Goal: Task Accomplishment & Management: Use online tool/utility

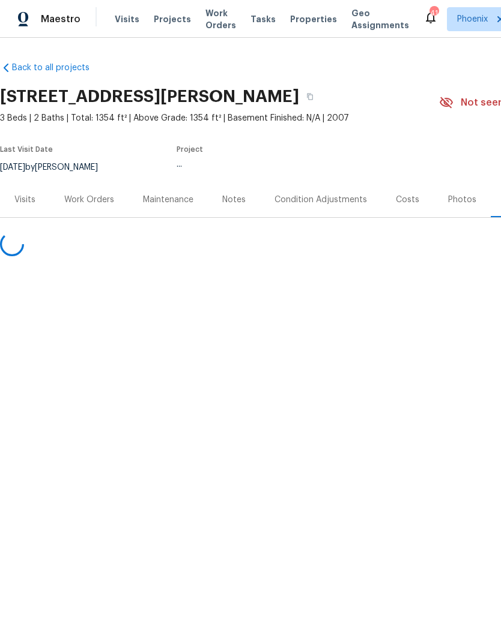
click at [125, 14] on span "Visits" at bounding box center [127, 19] width 25 height 12
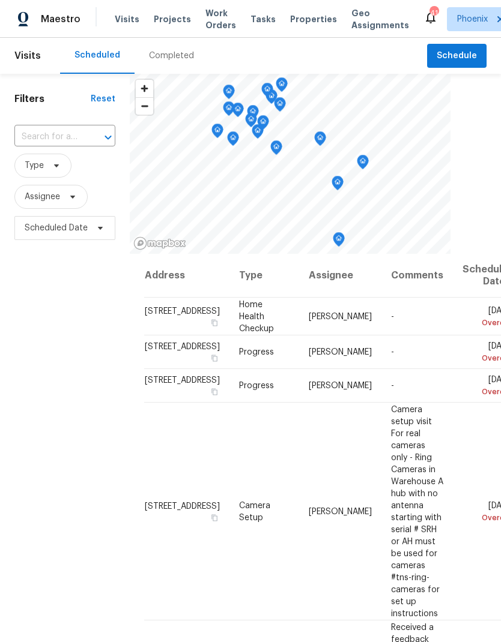
click at [60, 137] on input "text" at bounding box center [47, 137] width 67 height 19
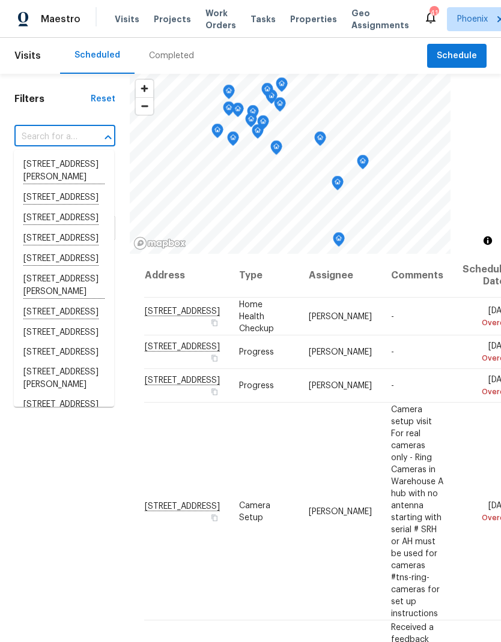
click at [58, 138] on input "text" at bounding box center [47, 137] width 67 height 19
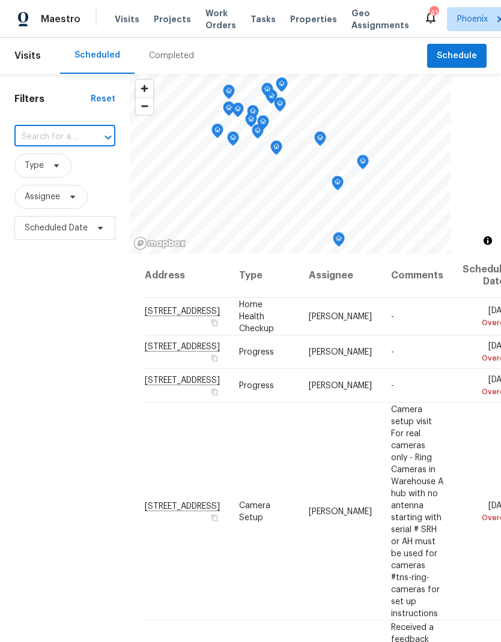
paste input "2199 E Gillcrest Rd, Gilbert, AZ 85298"
type input "2199 E Gillcrest Rd, Gilbert, AZ 85298"
click at [40, 175] on li "2199 E Gillcrest Rd, Gilbert, AZ 85298" at bounding box center [64, 165] width 100 height 20
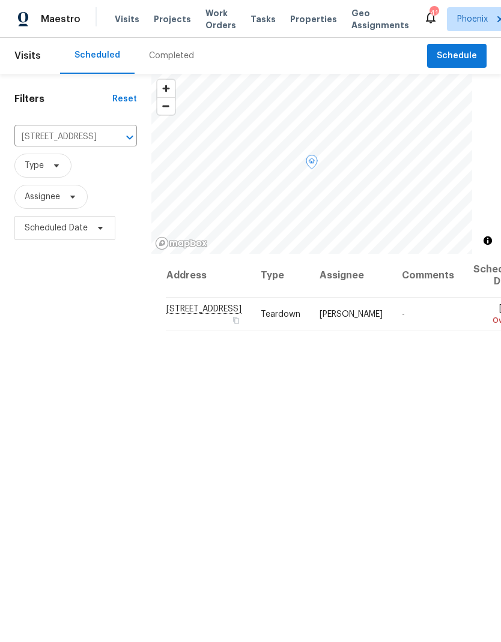
click at [0, 0] on icon at bounding box center [0, 0] width 0 height 0
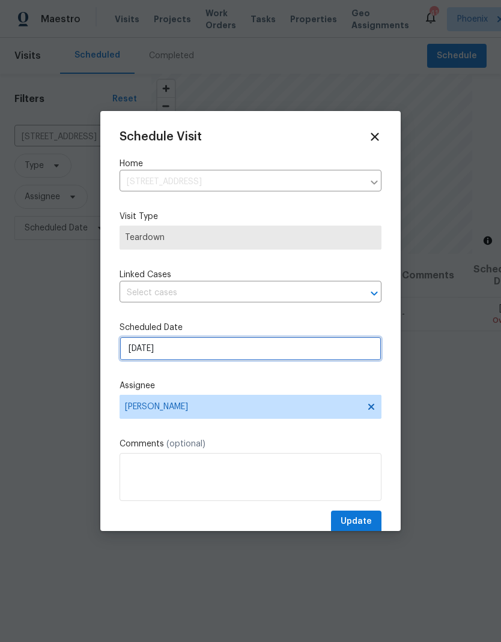
click at [233, 349] on input "9/1/2025" at bounding box center [250, 349] width 262 height 24
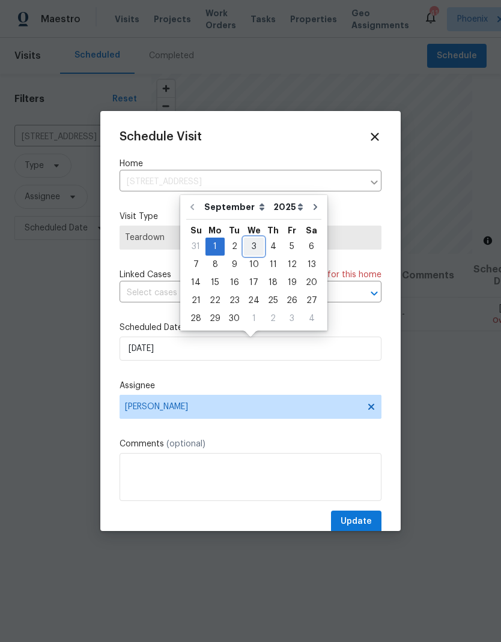
click at [252, 241] on div "3" at bounding box center [254, 246] width 20 height 17
type input "9/3/2025"
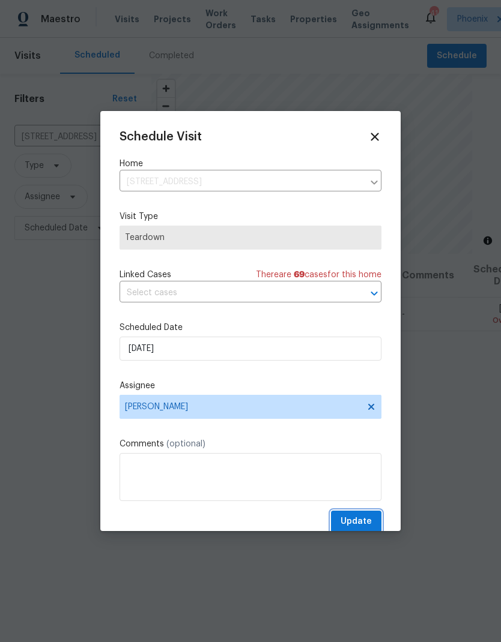
click at [360, 527] on span "Update" at bounding box center [355, 522] width 31 height 15
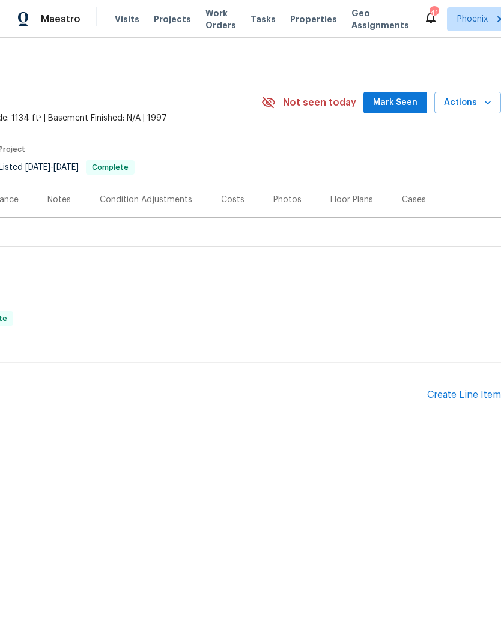
scroll to position [0, 178]
click at [408, 109] on span "Mark Seen" at bounding box center [395, 102] width 44 height 15
click at [476, 103] on span "Actions" at bounding box center [467, 102] width 47 height 15
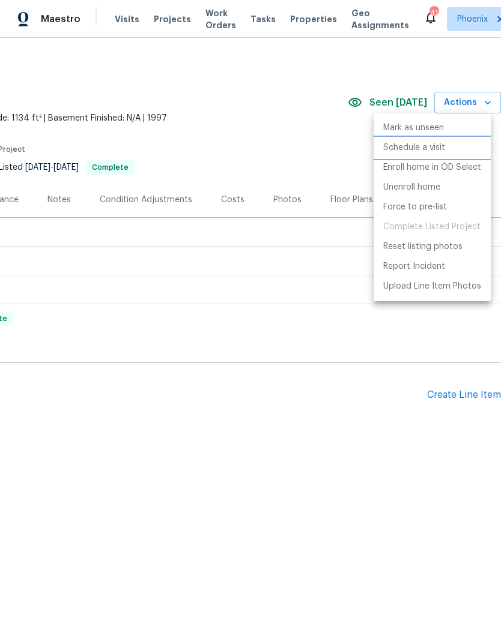
click at [436, 148] on p "Schedule a visit" at bounding box center [414, 148] width 62 height 13
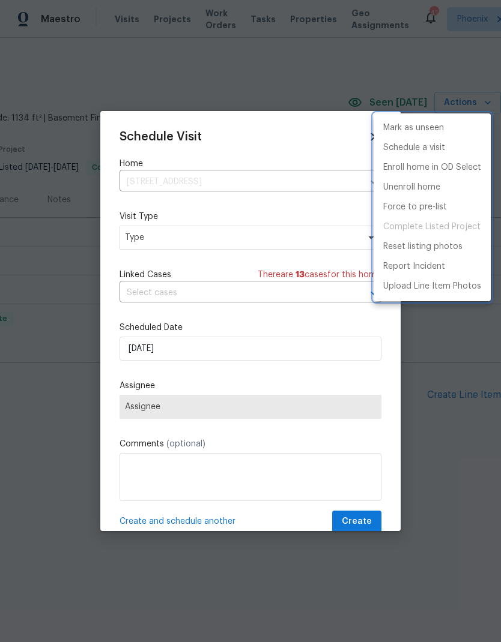
click at [243, 247] on div at bounding box center [250, 321] width 501 height 642
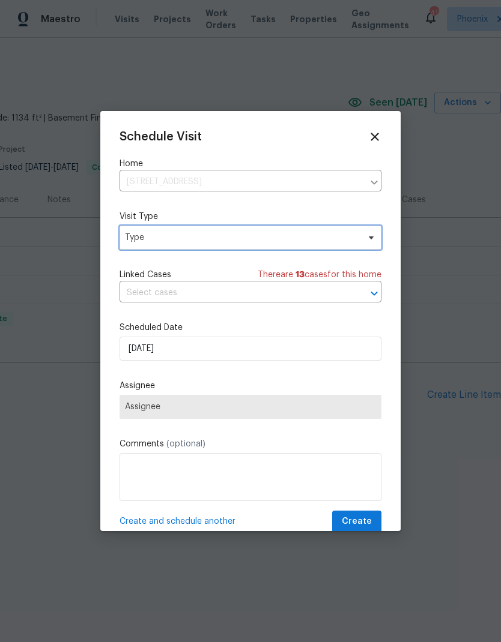
click at [291, 238] on span "Type" at bounding box center [242, 238] width 234 height 12
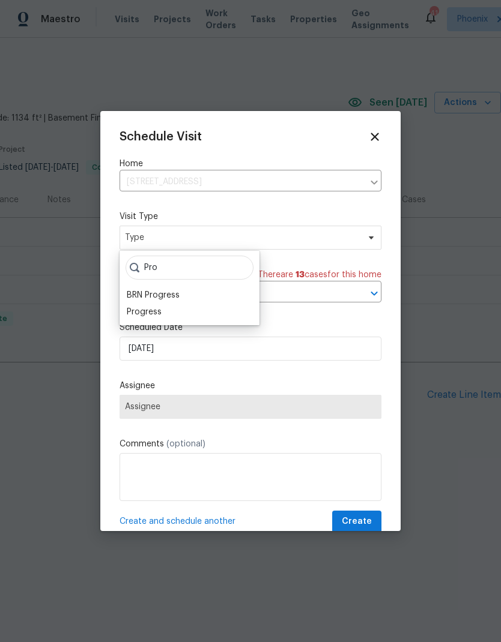
type input "Pro"
click at [152, 314] on div "Progress" at bounding box center [144, 312] width 35 height 12
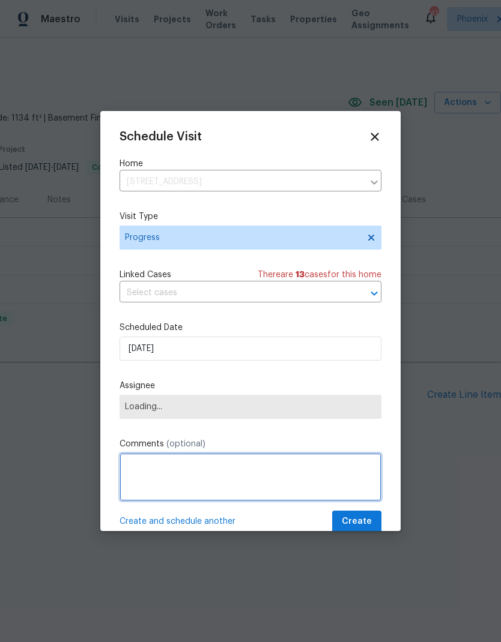
click at [240, 472] on textarea at bounding box center [250, 477] width 262 height 48
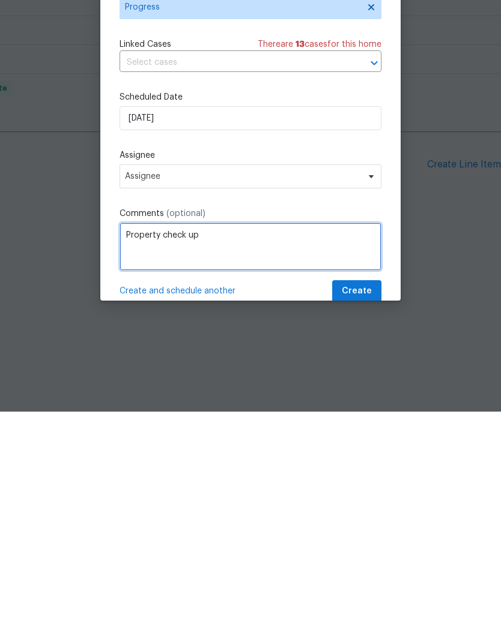
type textarea "Property check up"
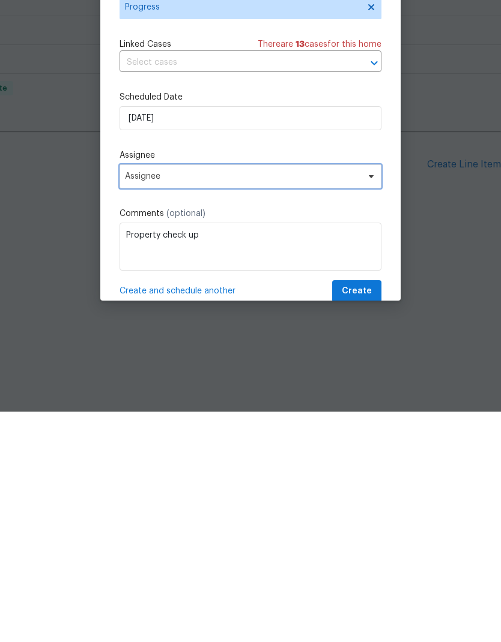
click at [257, 402] on span "Assignee" at bounding box center [242, 407] width 235 height 10
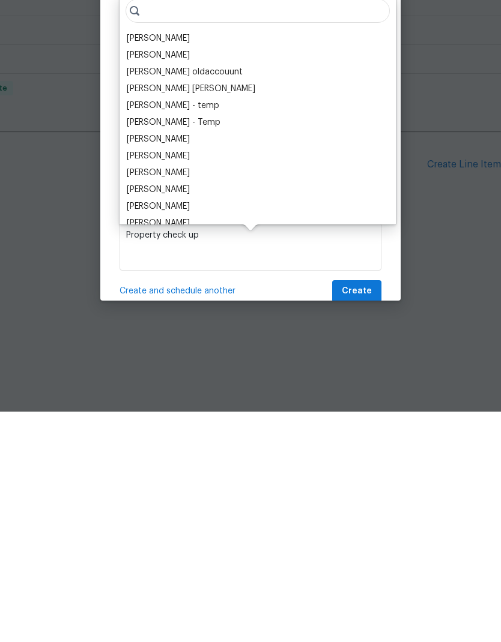
click at [160, 263] on div "[PERSON_NAME]" at bounding box center [158, 269] width 63 height 12
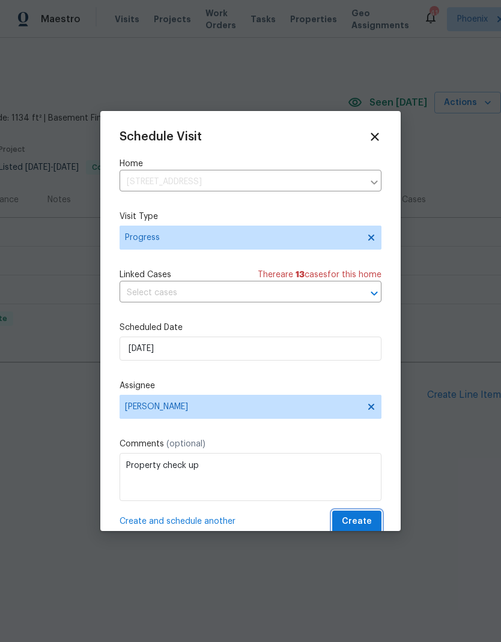
click at [371, 526] on span "Create" at bounding box center [357, 522] width 30 height 15
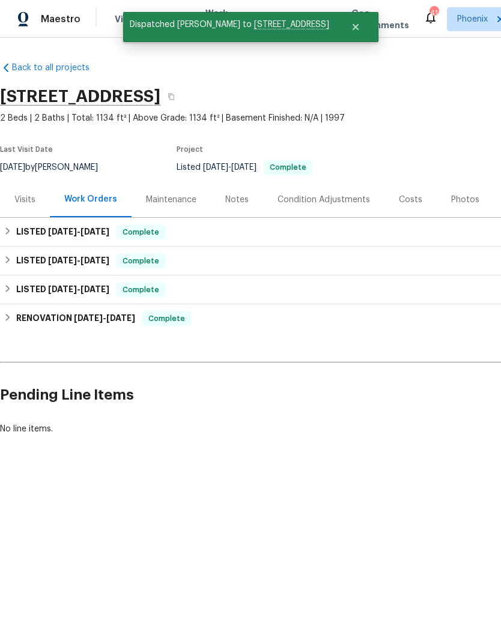
scroll to position [0, 0]
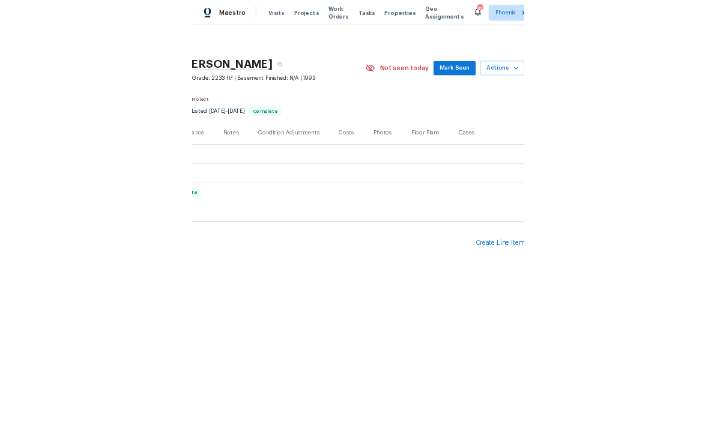
scroll to position [0, 178]
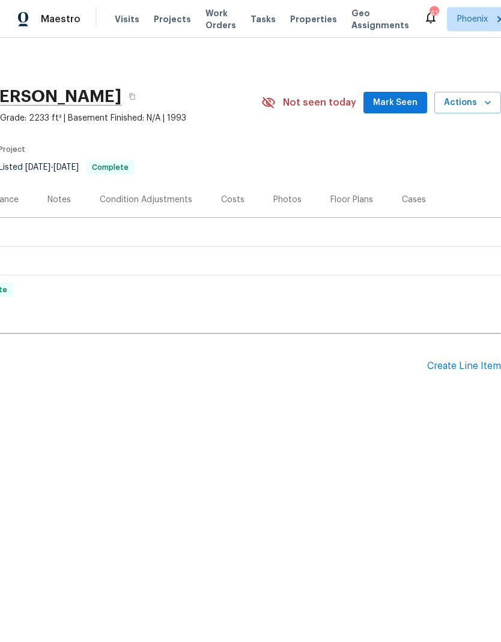
click at [486, 98] on icon "button" at bounding box center [487, 103] width 12 height 12
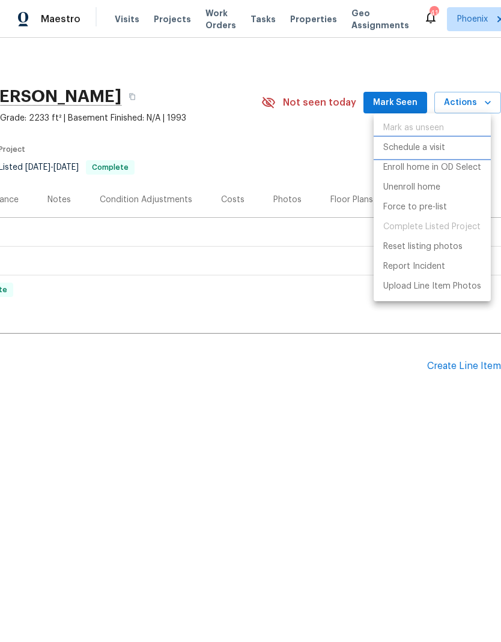
click at [439, 149] on p "Schedule a visit" at bounding box center [414, 148] width 62 height 13
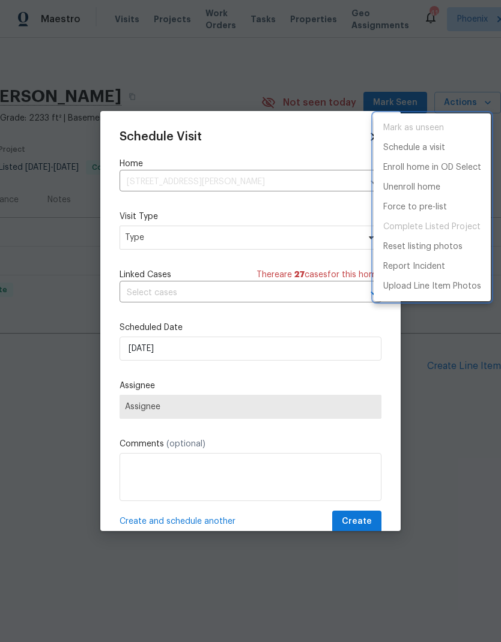
click at [255, 235] on div at bounding box center [250, 321] width 501 height 642
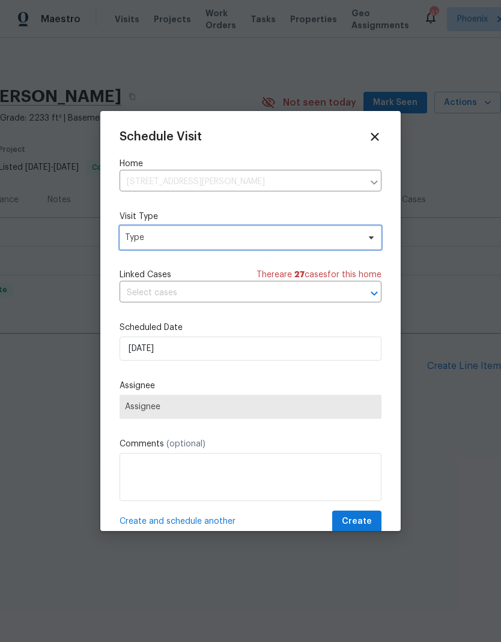
click at [307, 240] on span "Type" at bounding box center [242, 238] width 234 height 12
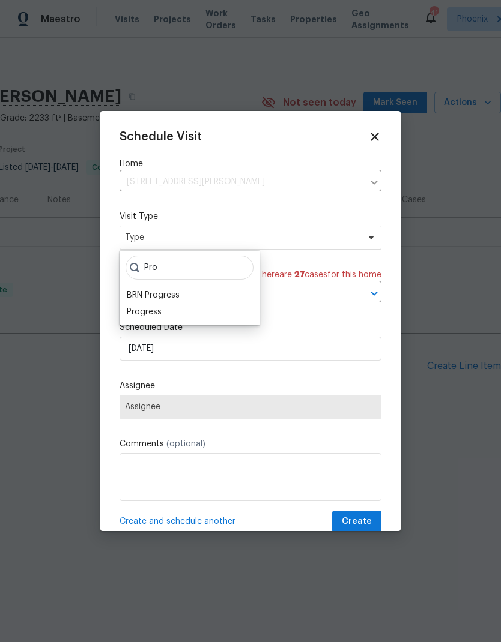
type input "Pro"
click at [157, 318] on div "Progress" at bounding box center [144, 312] width 35 height 12
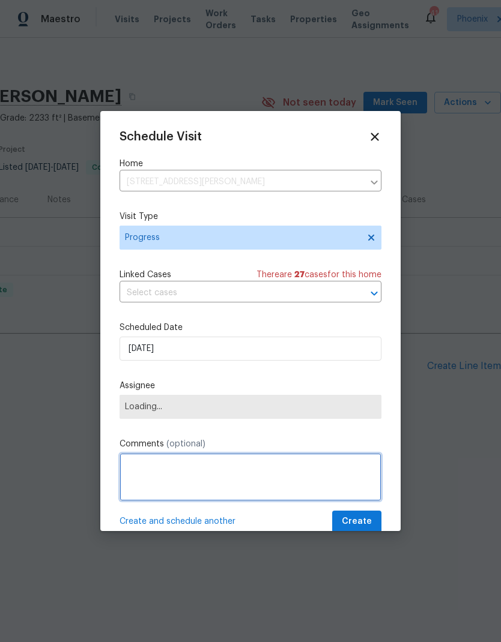
click at [235, 475] on textarea at bounding box center [250, 477] width 262 height 48
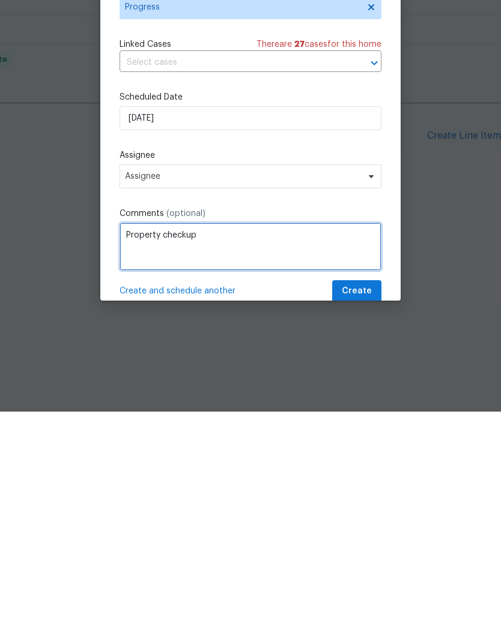
type textarea "Property checkup"
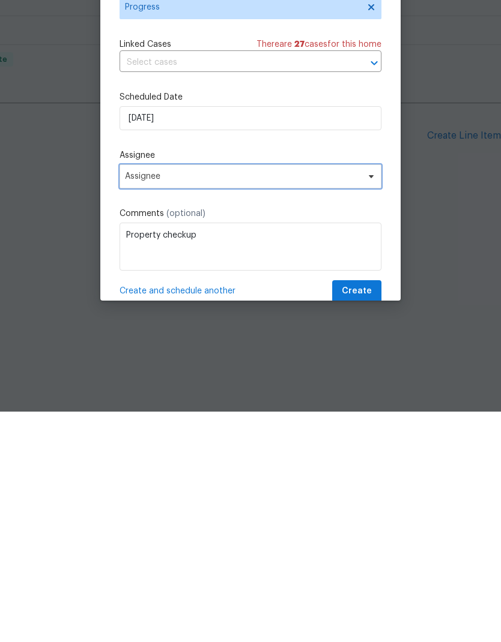
click at [272, 395] on span "Assignee" at bounding box center [250, 407] width 262 height 24
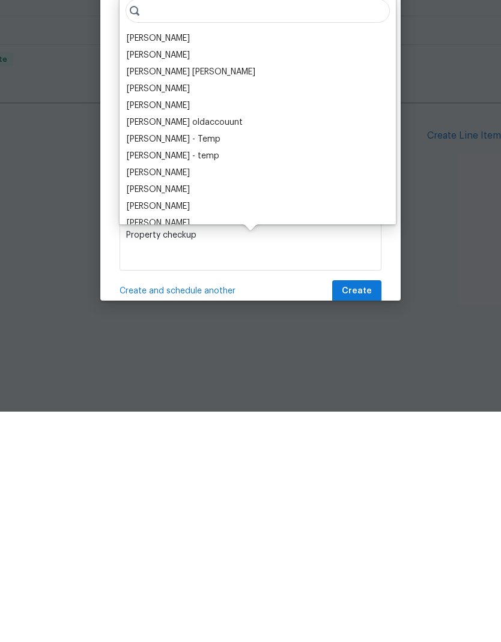
click at [281, 412] on div "[PERSON_NAME]" at bounding box center [257, 420] width 269 height 17
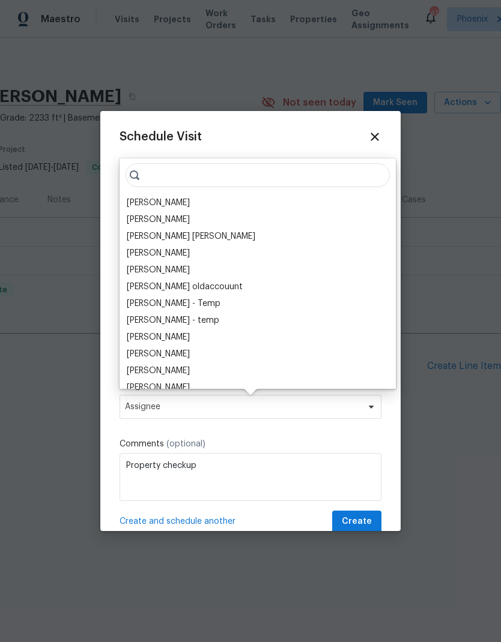
click at [173, 202] on div "[PERSON_NAME]" at bounding box center [158, 203] width 63 height 12
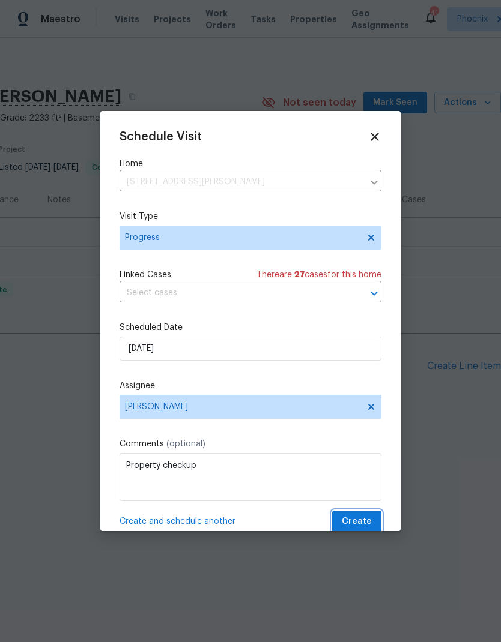
click at [367, 521] on span "Create" at bounding box center [357, 522] width 30 height 15
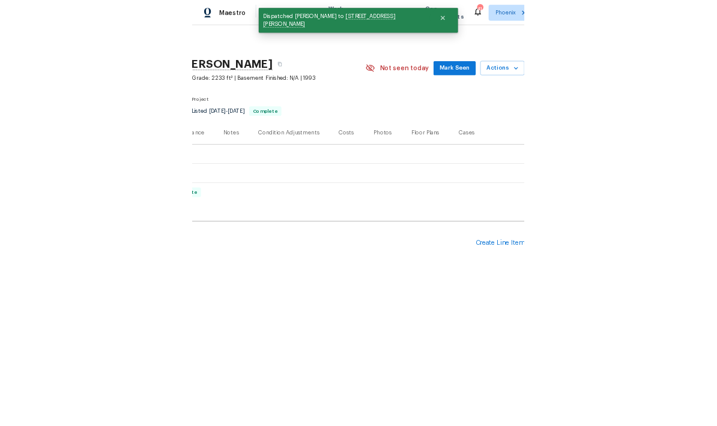
scroll to position [0, 0]
